Goal: Find specific page/section: Find specific page/section

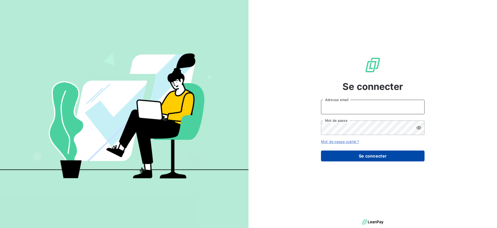
type input "issy7@adaptel.fr"
click at [392, 156] on button "Se connecter" at bounding box center [373, 155] width 104 height 11
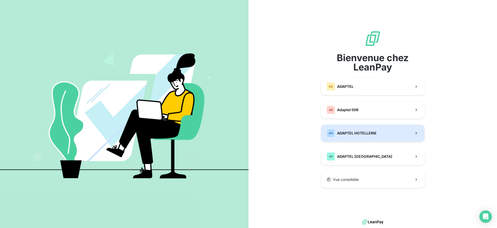
click at [368, 129] on div "AH ADAPTEL HOTELLERIE" at bounding box center [352, 133] width 50 height 8
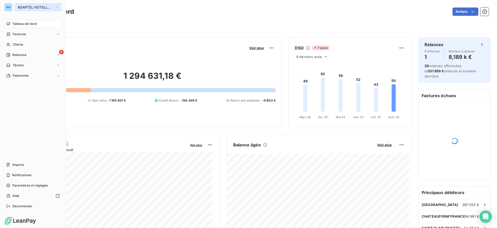
click at [21, 6] on span "ADAPTEL HOTELLERIE" at bounding box center [35, 7] width 35 height 4
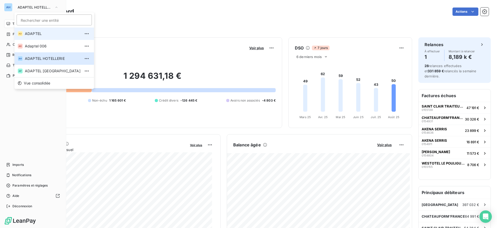
click at [46, 35] on span "ADAPTEL" at bounding box center [53, 33] width 56 height 5
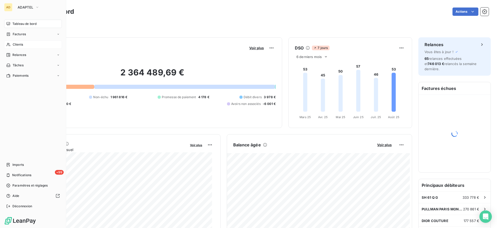
click at [14, 43] on span "Clients" at bounding box center [18, 44] width 10 height 5
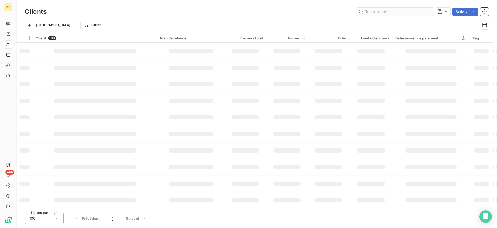
click at [393, 8] on input "text" at bounding box center [395, 12] width 78 height 8
click at [394, 10] on input "text" at bounding box center [395, 12] width 78 height 8
click at [395, 11] on input "text" at bounding box center [395, 12] width 78 height 8
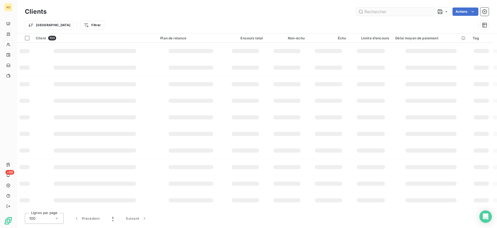
click at [395, 11] on input "text" at bounding box center [395, 12] width 78 height 8
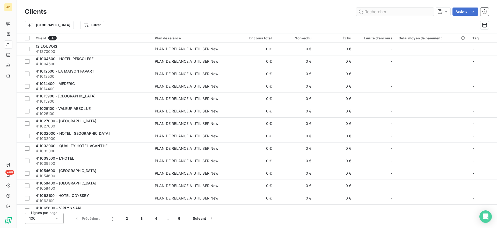
click at [395, 11] on input "text" at bounding box center [395, 12] width 78 height 8
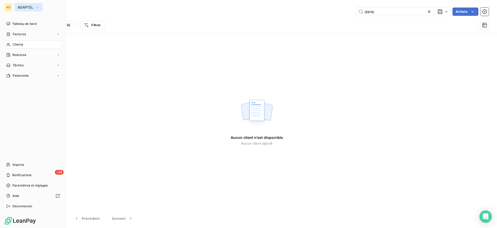
type input "dane"
click at [25, 6] on span "ADAPTEL" at bounding box center [26, 7] width 16 height 4
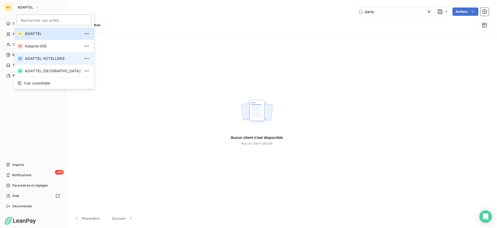
click at [37, 58] on span "ADAPTEL HOTELLERIE" at bounding box center [53, 58] width 56 height 5
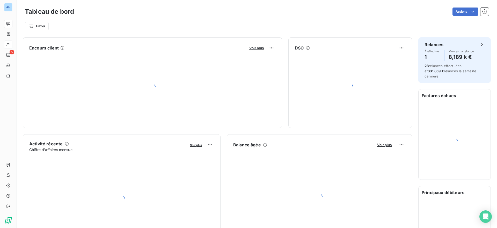
click at [11, 42] on div at bounding box center [8, 44] width 8 height 8
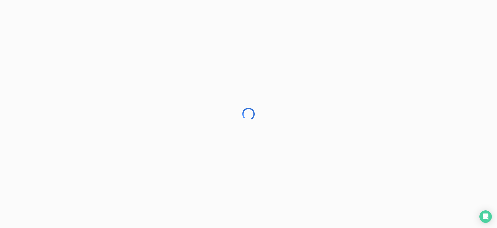
click at [7, 42] on div at bounding box center [248, 114] width 497 height 228
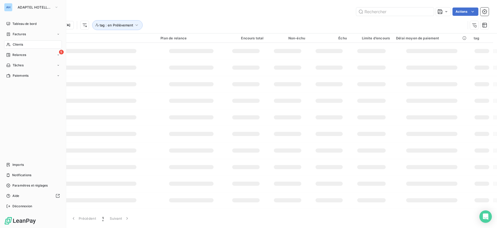
click at [10, 44] on icon at bounding box center [8, 44] width 4 height 4
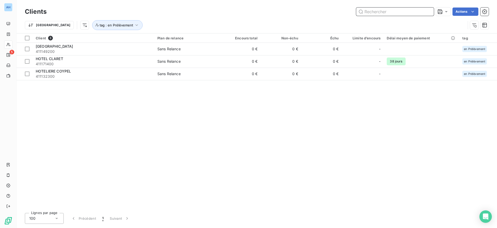
click at [372, 14] on input "text" at bounding box center [395, 12] width 78 height 8
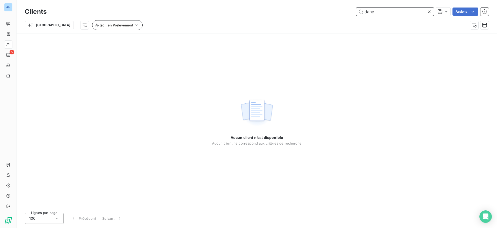
type input "dane"
click at [104, 25] on span "tag : en Prélèvement" at bounding box center [116, 25] width 33 height 4
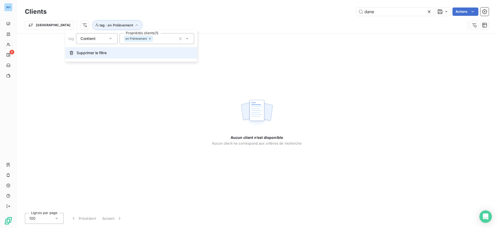
click at [102, 51] on span "Supprimer le filtre" at bounding box center [92, 52] width 30 height 5
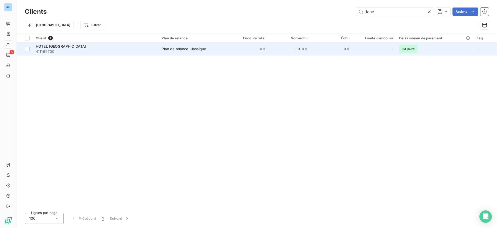
click at [133, 45] on div "HOTEL DANEMARK" at bounding box center [96, 46] width 120 height 5
